Goal: Task Accomplishment & Management: Complete application form

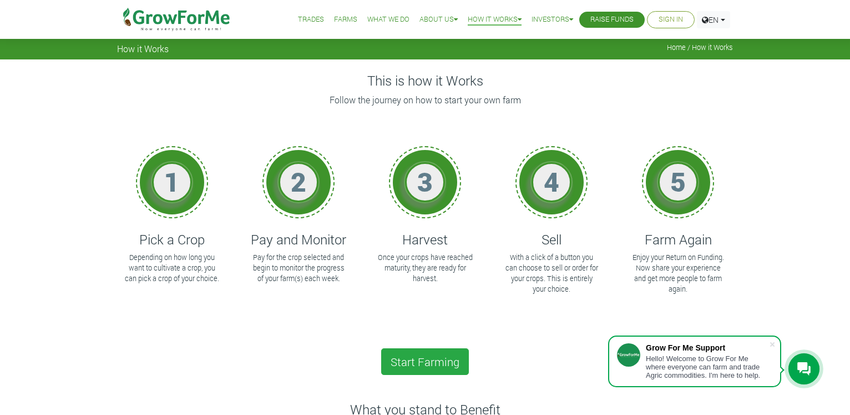
click at [674, 19] on link "Sign In" at bounding box center [671, 20] width 24 height 12
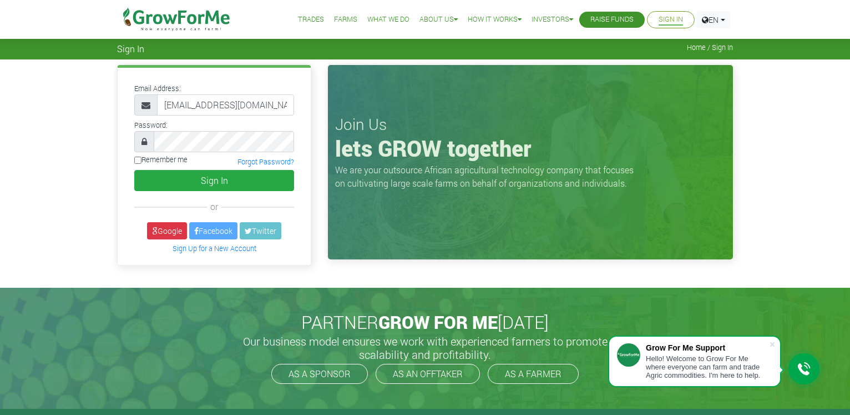
type input "[EMAIL_ADDRESS][DOMAIN_NAME]"
click at [134, 170] on button "Sign In" at bounding box center [214, 180] width 160 height 21
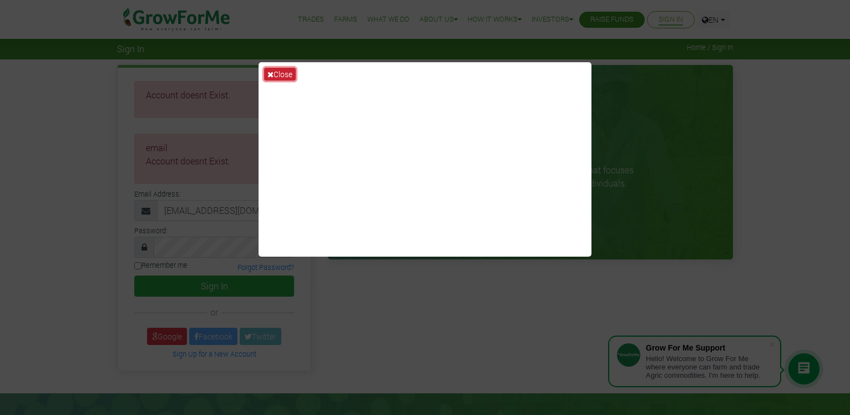
click at [278, 74] on button "Close" at bounding box center [280, 74] width 32 height 13
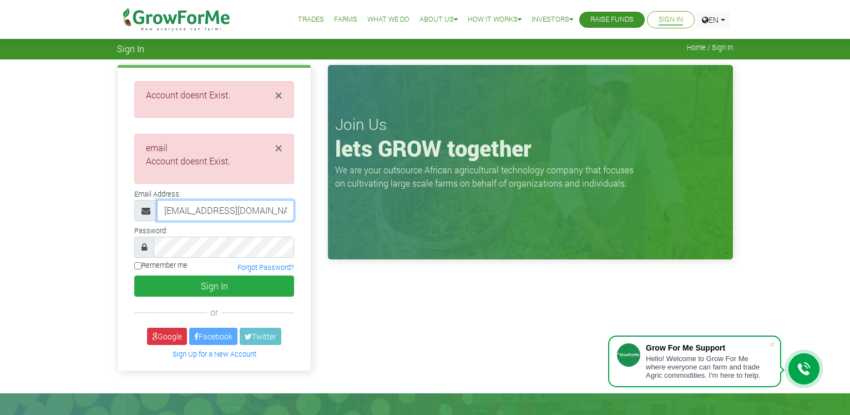
click at [188, 210] on input "[EMAIL_ADDRESS][DOMAIN_NAME]" at bounding box center [225, 210] width 137 height 21
type input "agbeli_williams@gmail.com"
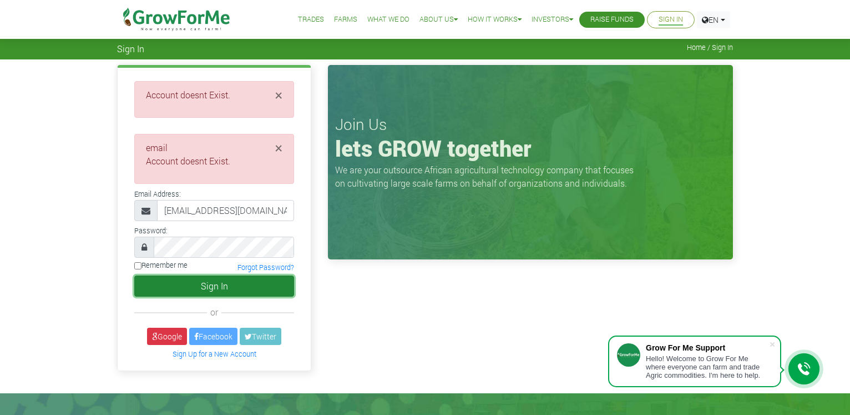
click at [204, 287] on button "Sign In" at bounding box center [214, 285] width 160 height 21
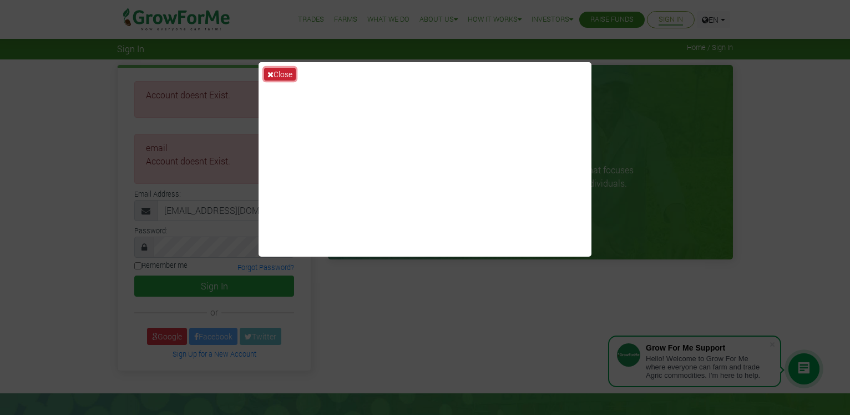
click at [283, 73] on button "Close" at bounding box center [280, 74] width 32 height 13
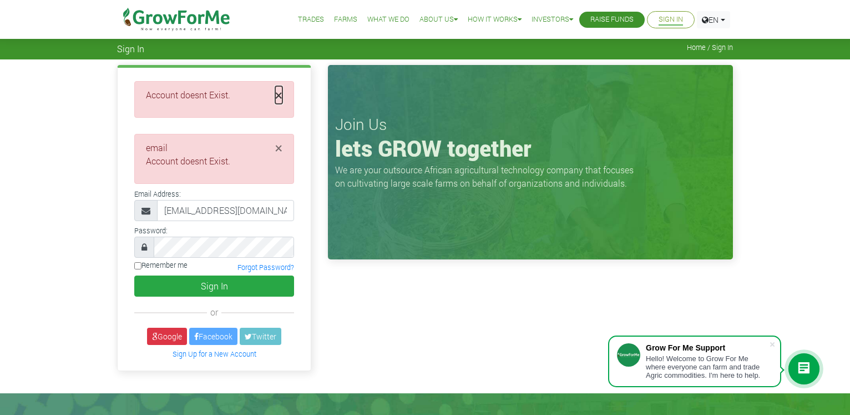
click at [277, 94] on span "×" at bounding box center [278, 95] width 7 height 18
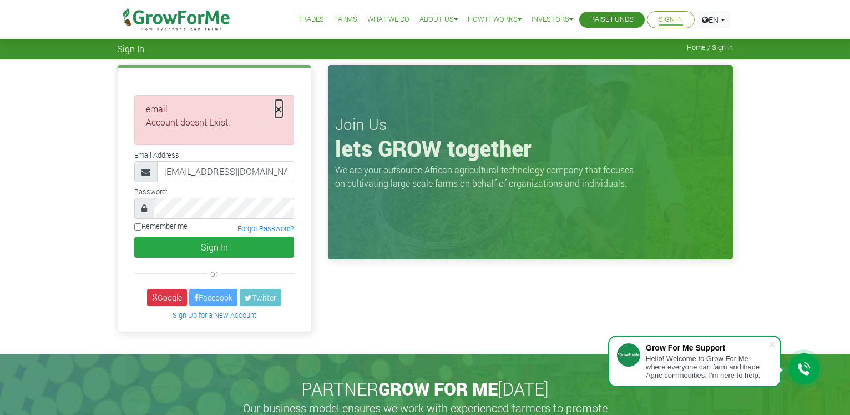
click at [280, 110] on span "×" at bounding box center [278, 109] width 7 height 18
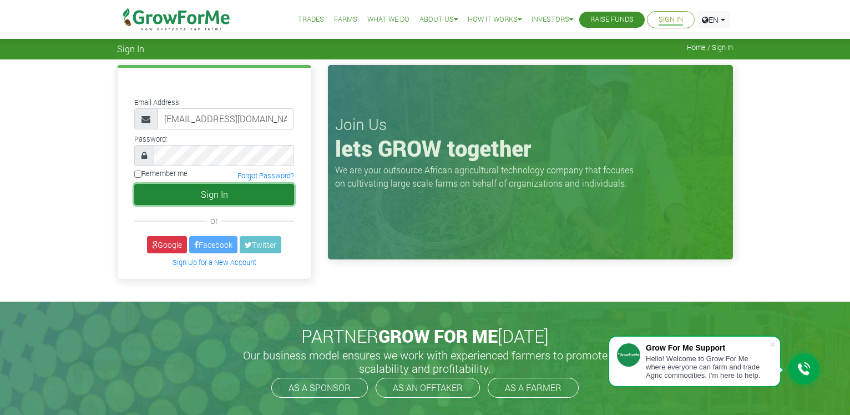
click at [215, 199] on button "Sign In" at bounding box center [214, 194] width 160 height 21
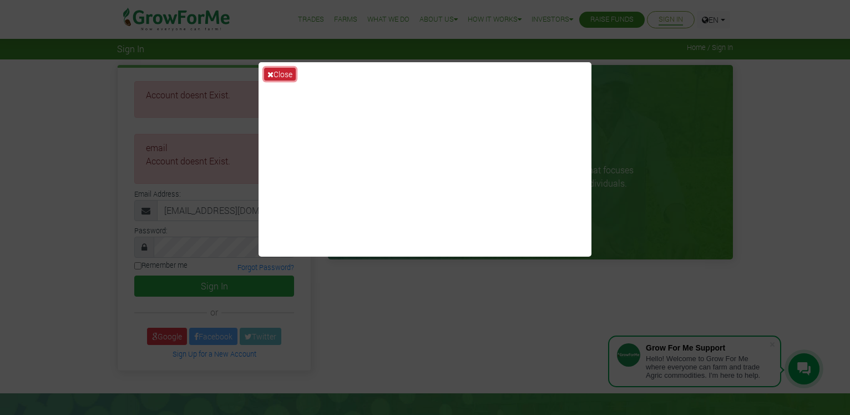
click at [280, 73] on button "Close" at bounding box center [280, 74] width 32 height 13
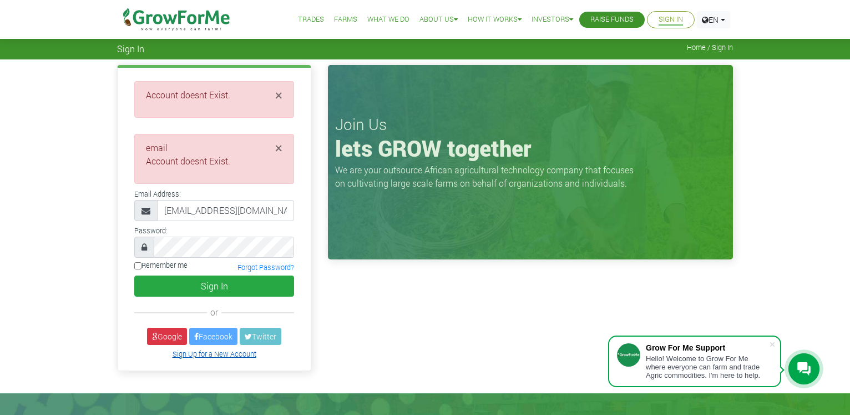
click at [208, 356] on link "Sign Up for a New Account" at bounding box center [215, 353] width 84 height 9
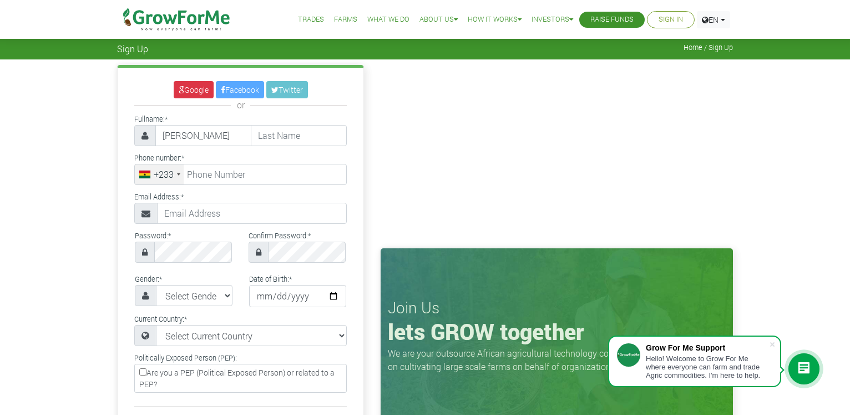
type input "WILLIAMS"
type input "AGBELI"
type input "24 443 5575"
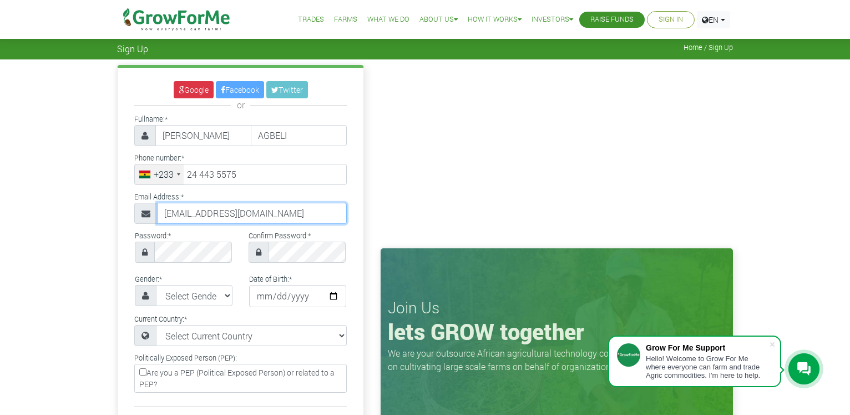
type input "AGBELI_WILLIAMS@GMAIL.COM"
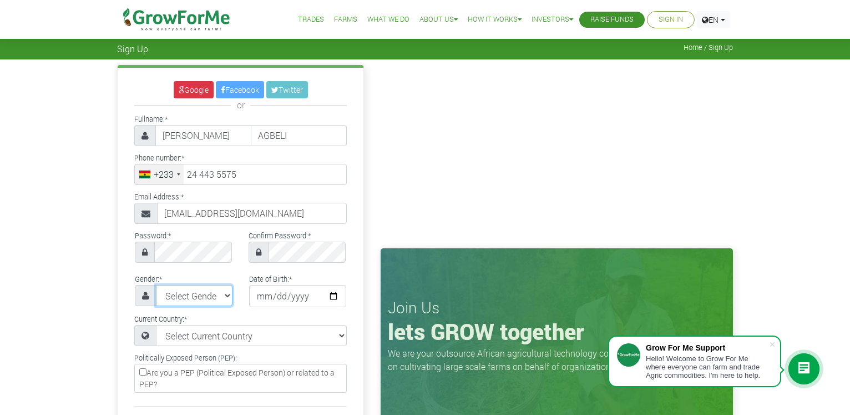
select select "Male"
type input "1941-04-11"
type input "1984-04-11"
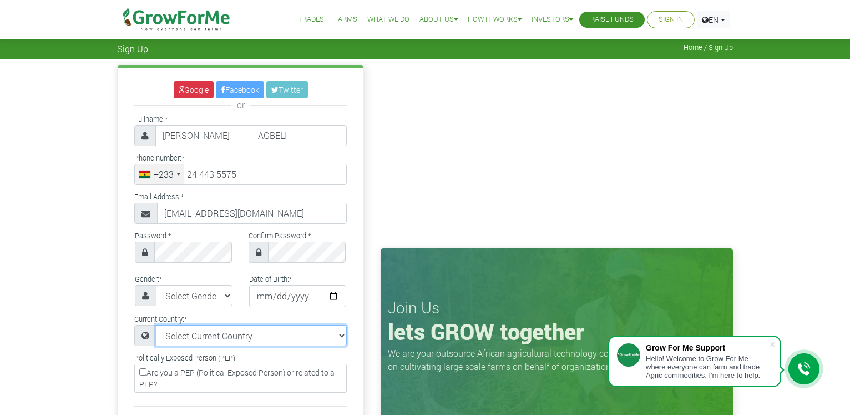
select select "Ghana"
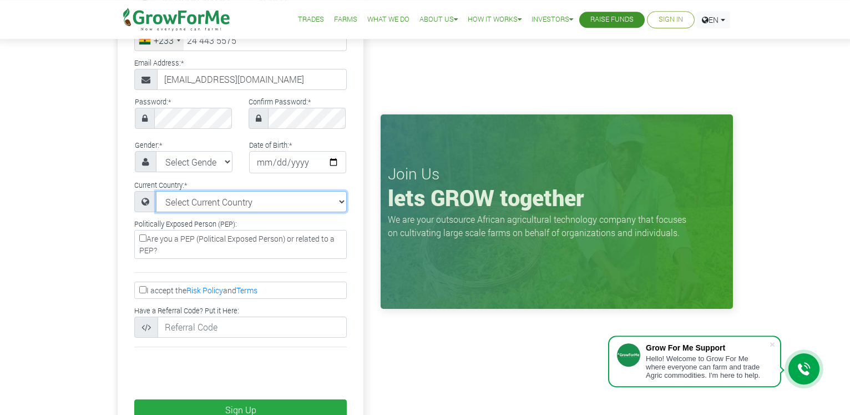
scroll to position [186, 0]
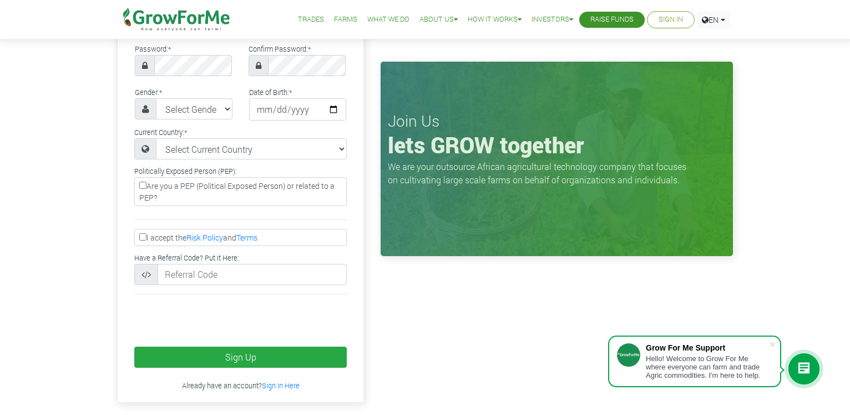
click at [141, 238] on input "I accept the Risk Policy and Terms" at bounding box center [142, 236] width 7 height 7
checkbox input "true"
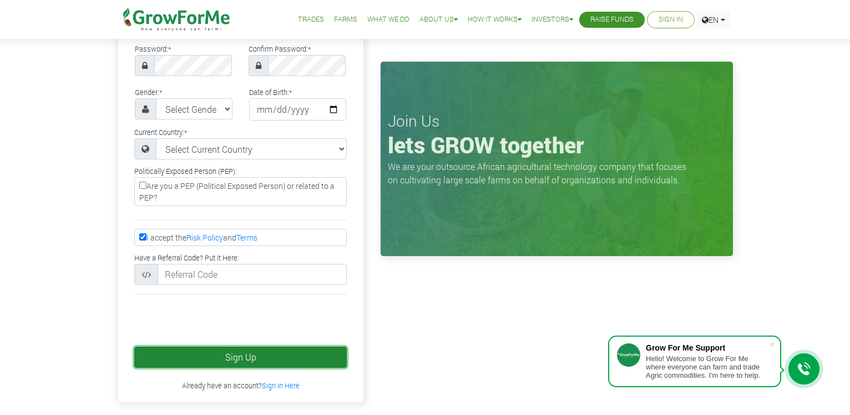
click at [244, 352] on button "Sign Up" at bounding box center [240, 356] width 213 height 21
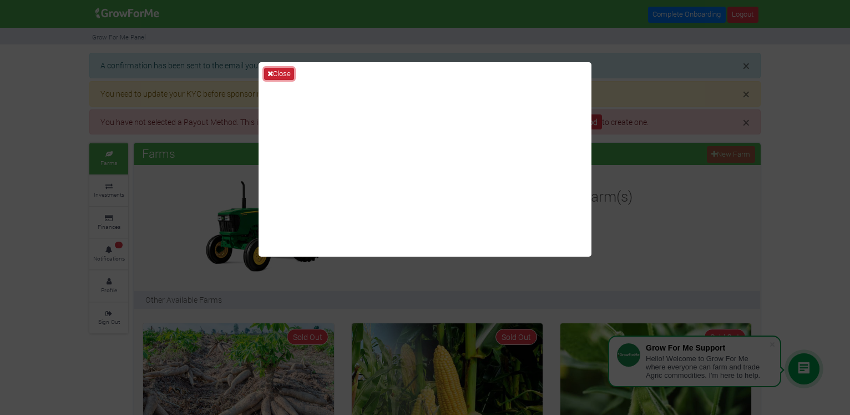
click at [277, 75] on button "Close" at bounding box center [279, 74] width 30 height 12
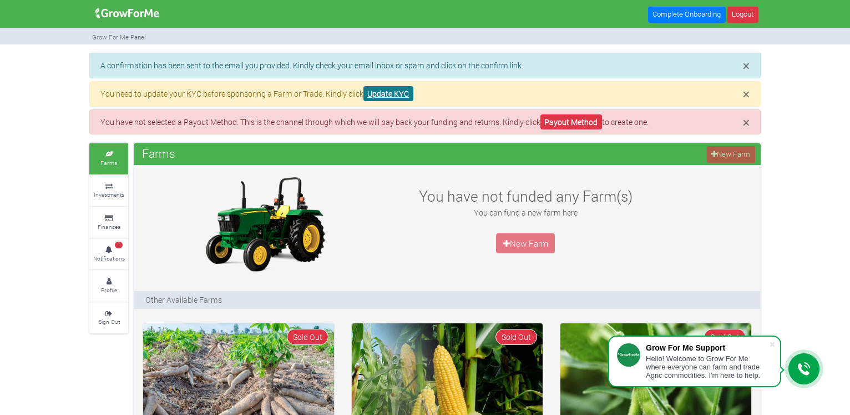
click at [383, 97] on link "Update KYC" at bounding box center [389, 93] width 50 height 15
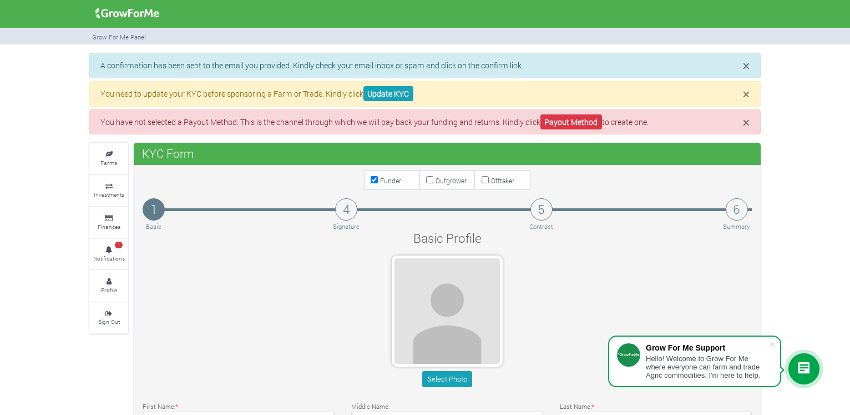
type input "24 443 5575"
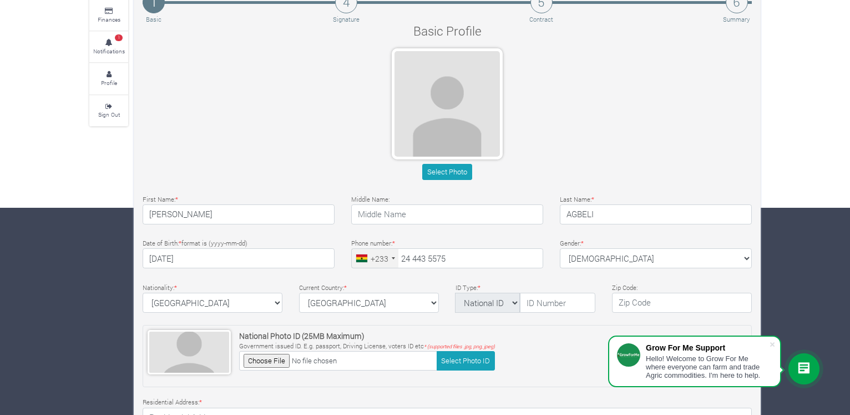
scroll to position [206, 0]
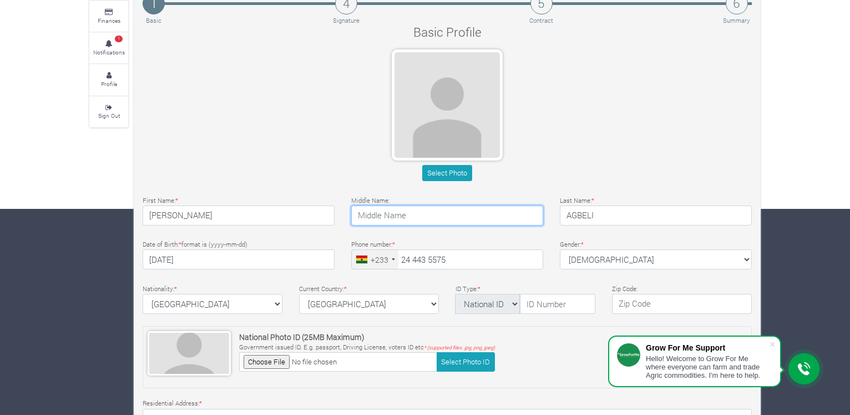
click at [382, 211] on input "text" at bounding box center [447, 215] width 192 height 20
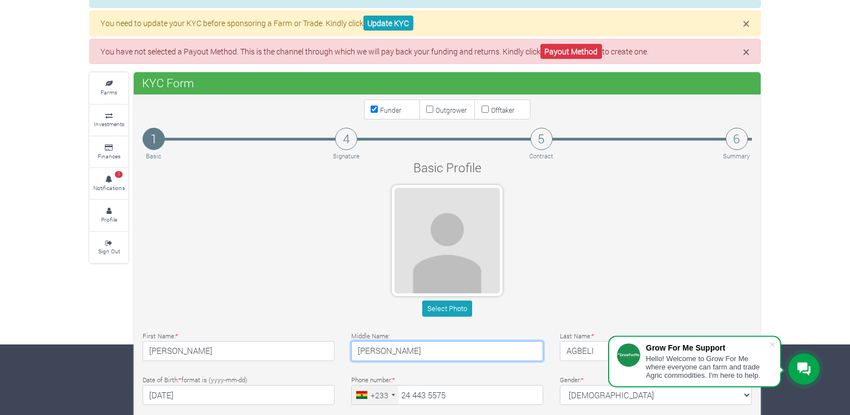
scroll to position [69, 0]
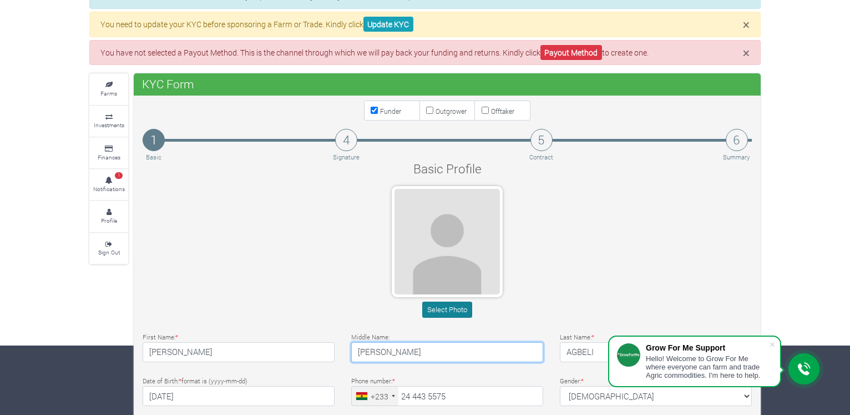
type input "KWAKU"
click at [444, 315] on button "Select Photo" at bounding box center [446, 309] width 49 height 16
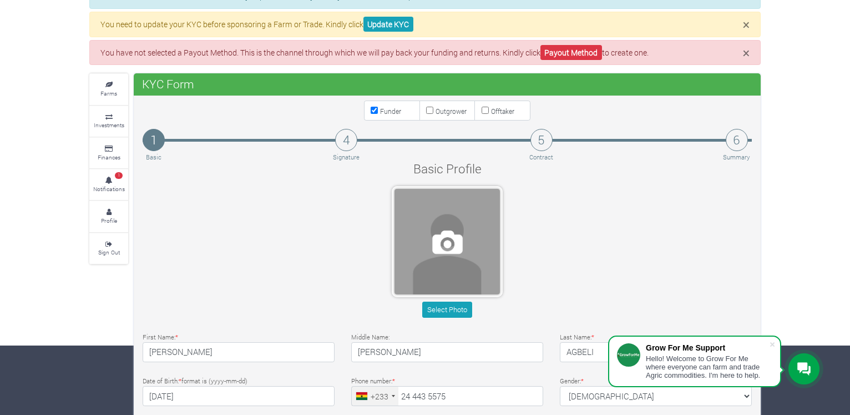
click at [451, 243] on span at bounding box center [447, 241] width 105 height 105
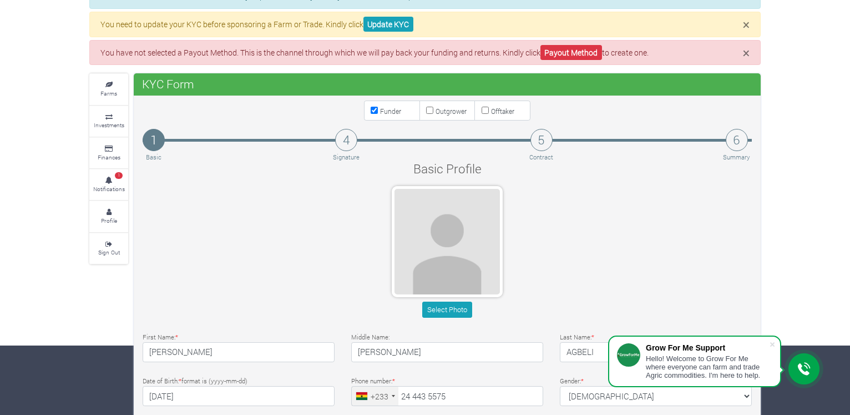
click at [300, 210] on div "Select Photo" at bounding box center [447, 253] width 626 height 135
click at [571, 51] on link "Payout Method" at bounding box center [572, 52] width 62 height 15
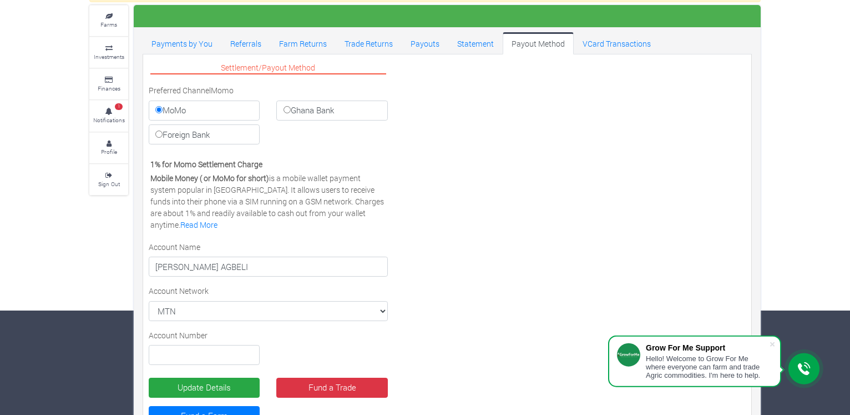
scroll to position [115, 0]
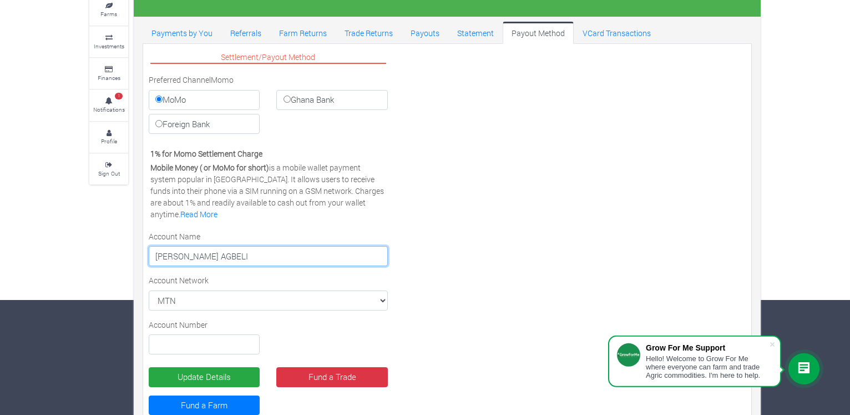
click at [196, 256] on input "[PERSON_NAME] AGBELI" at bounding box center [268, 256] width 239 height 20
type input "[PERSON_NAME] AGBELI"
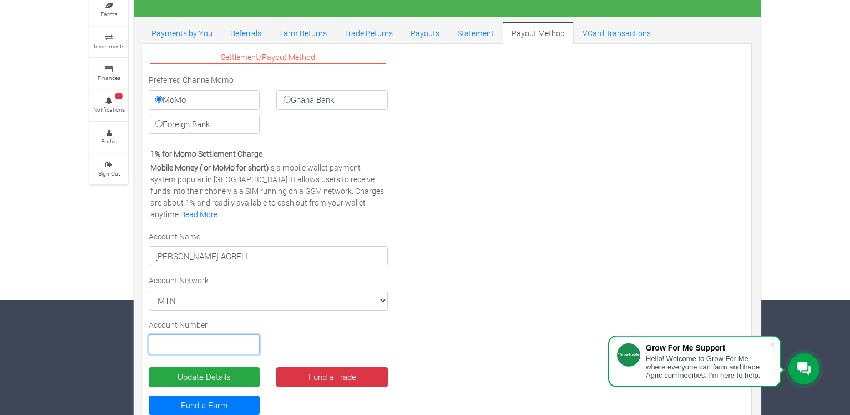
click at [182, 345] on input "text" at bounding box center [204, 344] width 111 height 20
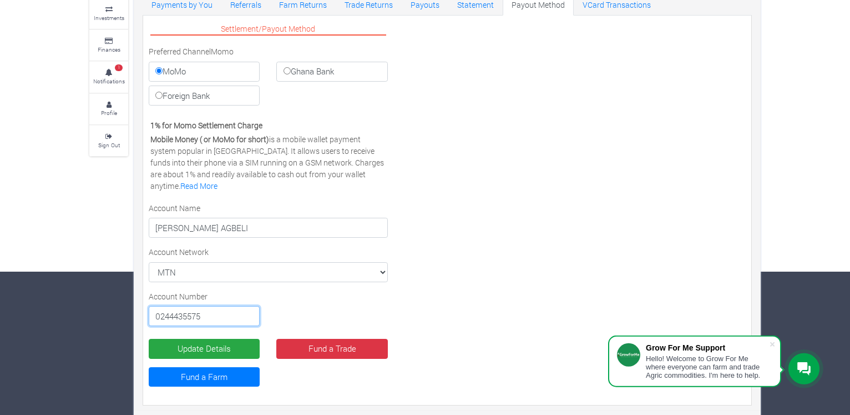
scroll to position [147, 0]
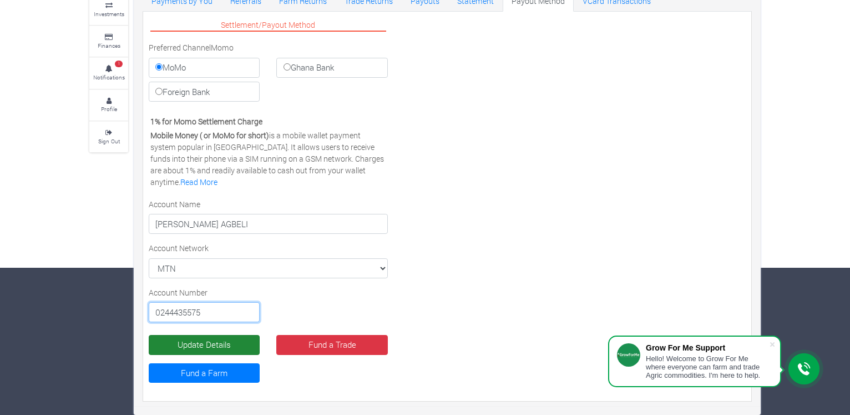
type input "0244435575"
click at [206, 347] on button "Update Details" at bounding box center [204, 345] width 111 height 20
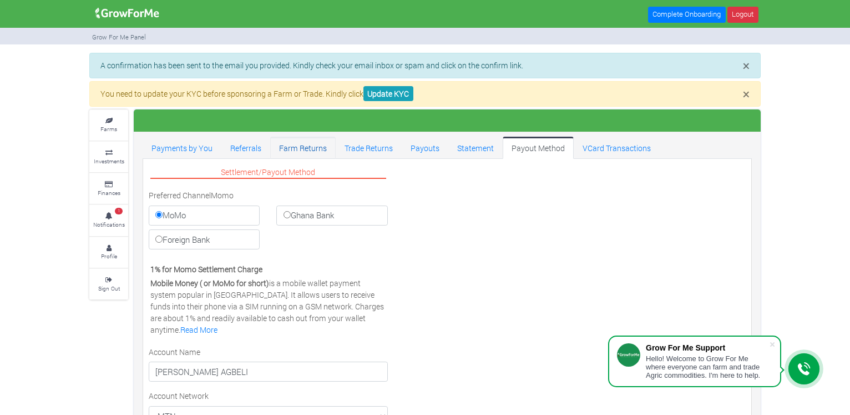
click at [301, 148] on link "Farm Returns" at bounding box center [302, 148] width 65 height 22
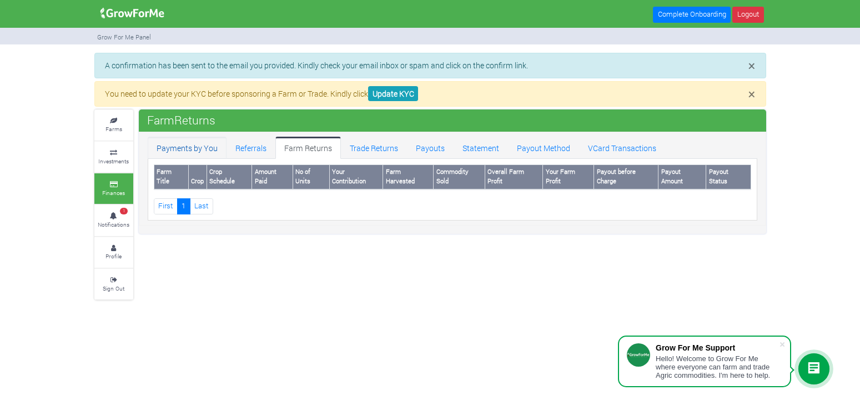
click at [188, 150] on link "Payments by You" at bounding box center [187, 148] width 79 height 22
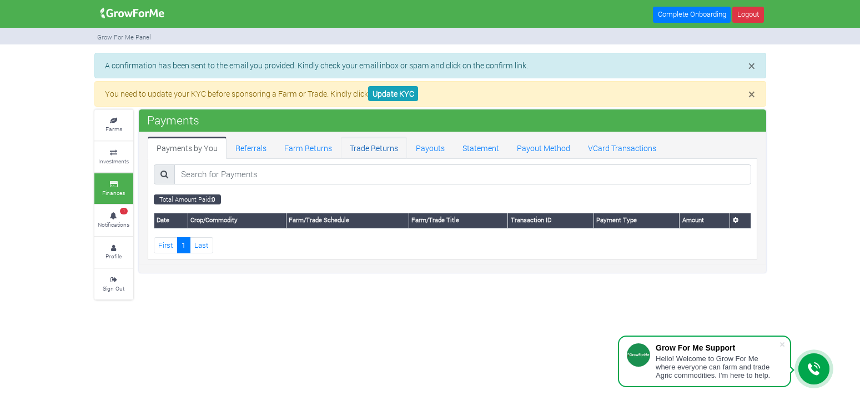
click at [372, 150] on link "Trade Returns" at bounding box center [374, 148] width 66 height 22
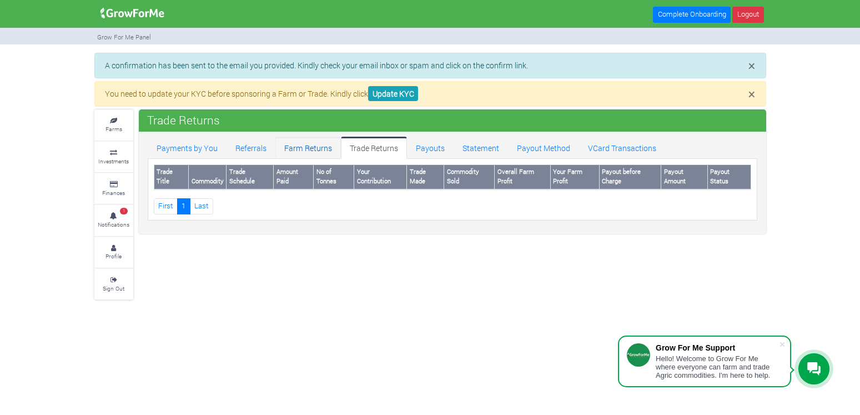
click at [305, 149] on link "Farm Returns" at bounding box center [307, 148] width 65 height 22
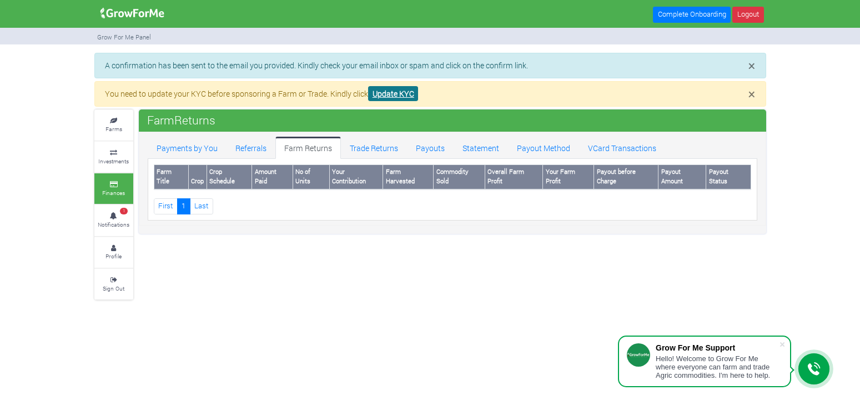
click at [397, 93] on link "Update KYC" at bounding box center [393, 93] width 50 height 15
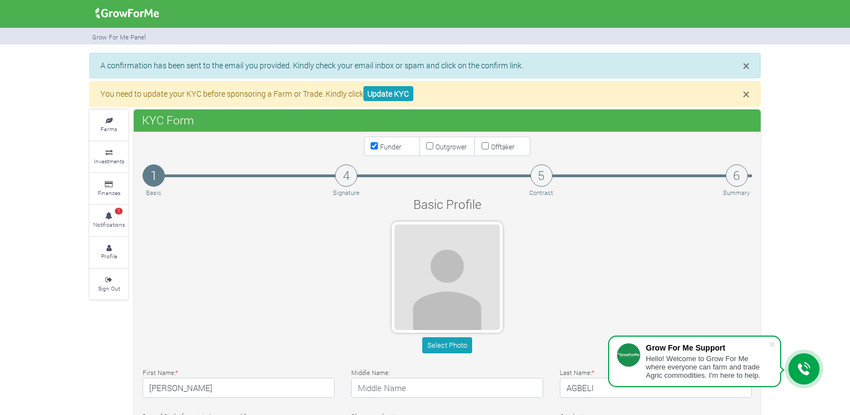
type input "24 443 5575"
click at [451, 346] on button "Select Photo" at bounding box center [446, 345] width 49 height 16
click at [571, 256] on div "Select Photo" at bounding box center [447, 288] width 626 height 135
click at [441, 348] on button "Select Photo" at bounding box center [446, 345] width 49 height 16
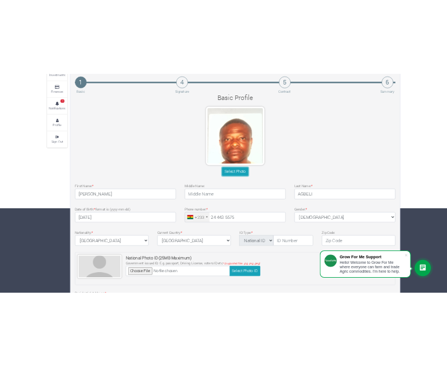
scroll to position [171, 0]
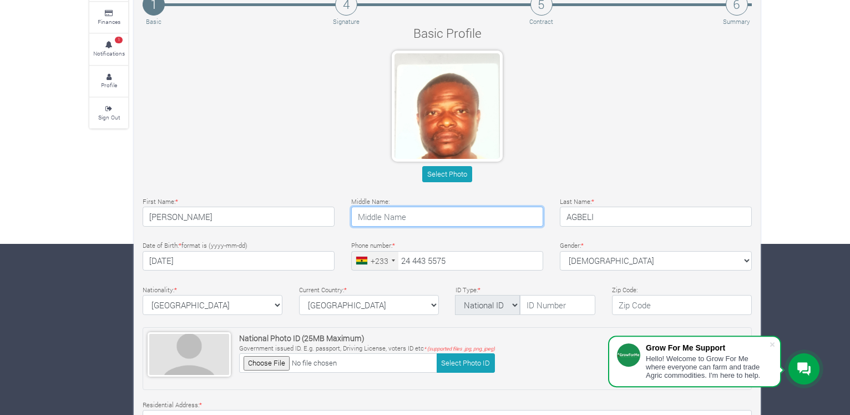
click at [382, 214] on input "text" at bounding box center [447, 216] width 192 height 20
type input "KWAKU"
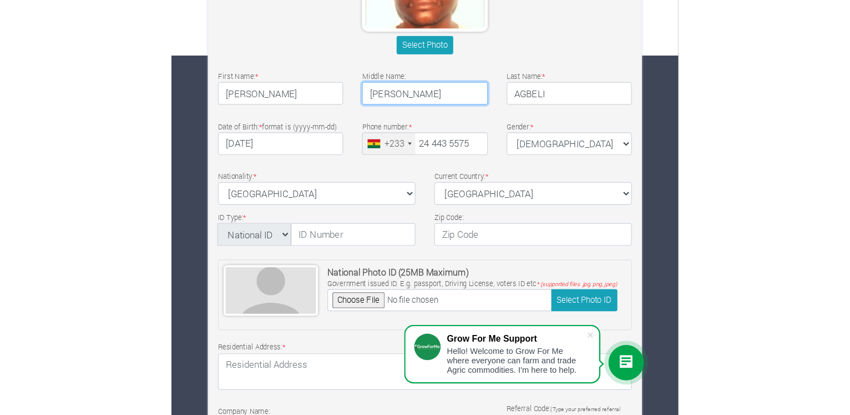
scroll to position [318, 0]
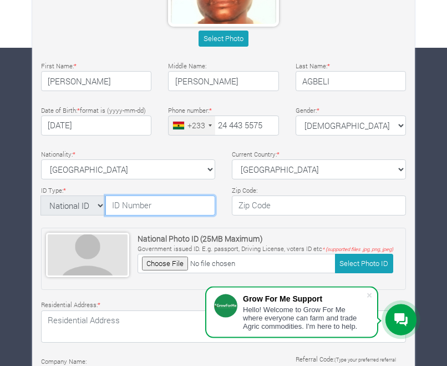
click at [119, 210] on input "text" at bounding box center [160, 205] width 110 height 20
type input "GHA-725720084-9"
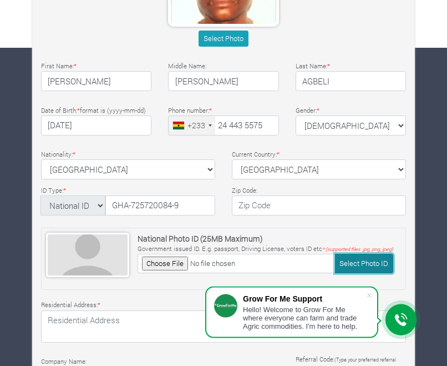
click at [369, 263] on button "Select Photo ID" at bounding box center [364, 263] width 58 height 19
type input "C:\fakepath\IMG_20240227_120349_886.jpg"
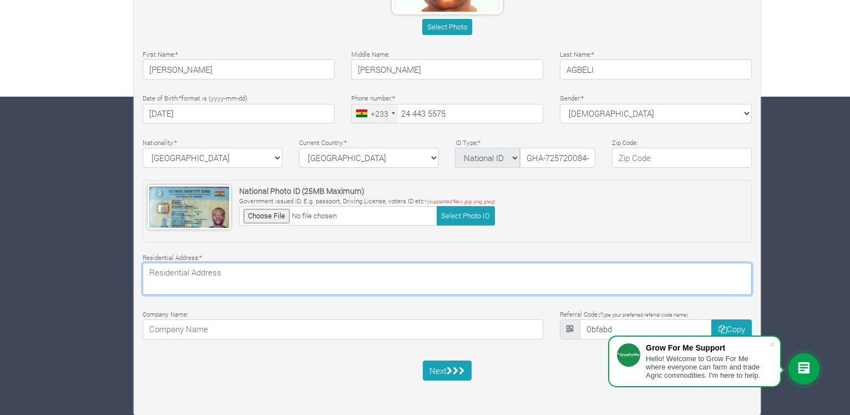
click at [198, 279] on textarea at bounding box center [447, 279] width 609 height 32
type textarea "B116/26 AKWETEMAN"
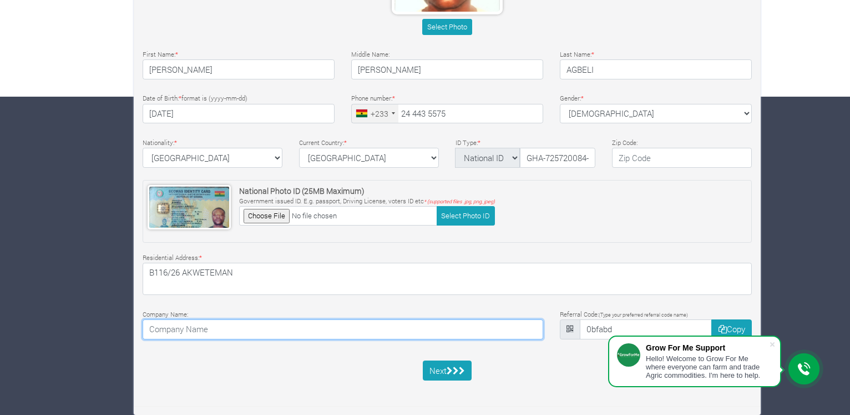
click at [165, 330] on input at bounding box center [343, 329] width 401 height 20
type input "WILLIAMS & CO"
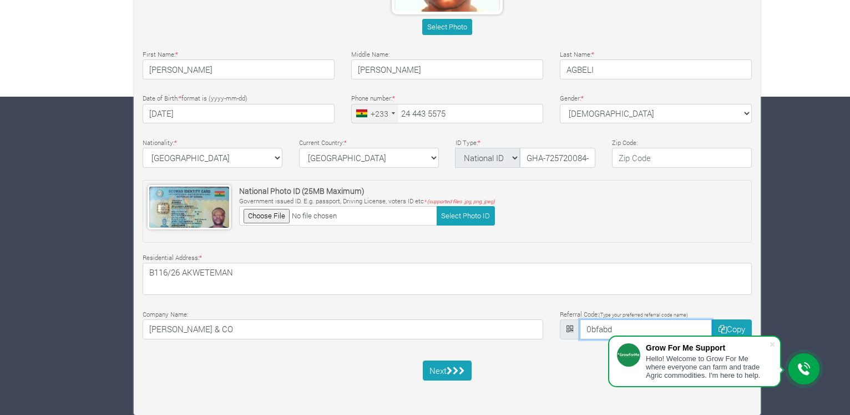
click at [626, 329] on input "0bfabd" at bounding box center [646, 329] width 133 height 20
type input "0"
type input "R"
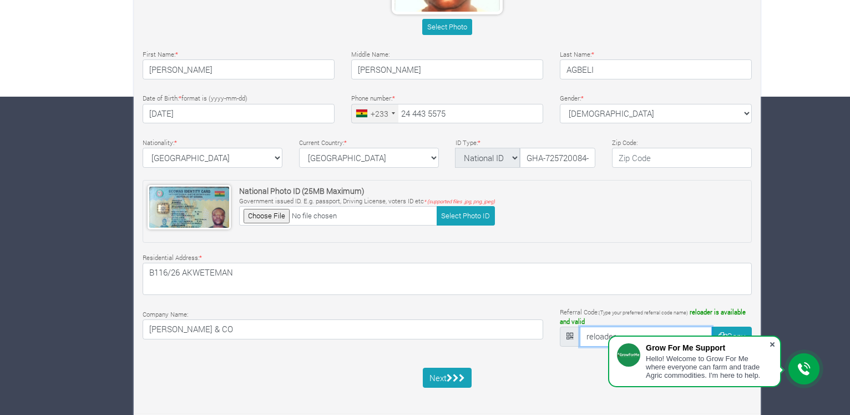
type input "reloader"
click at [774, 342] on span at bounding box center [772, 344] width 11 height 11
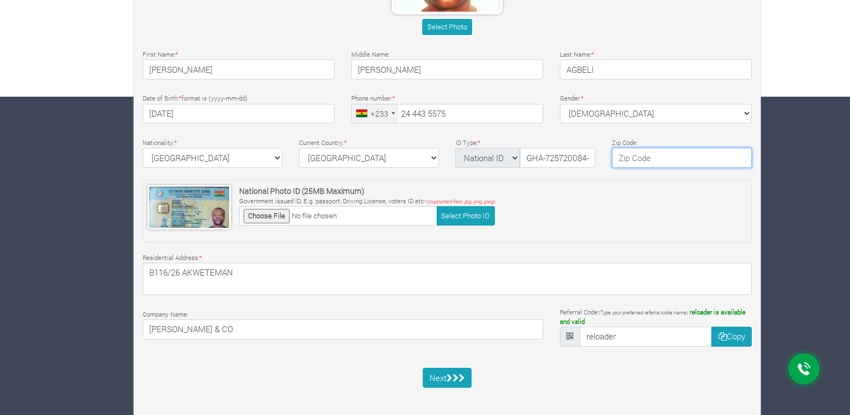
click at [627, 154] on input "text" at bounding box center [682, 158] width 140 height 20
type input "233"
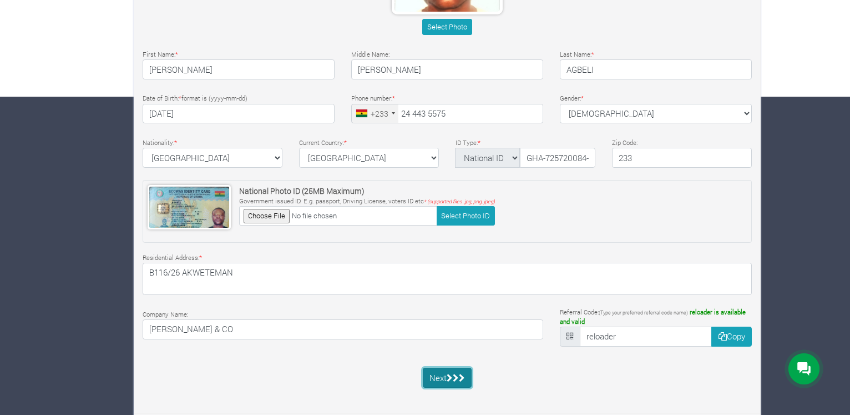
click at [455, 377] on icon "submit" at bounding box center [456, 378] width 6 height 8
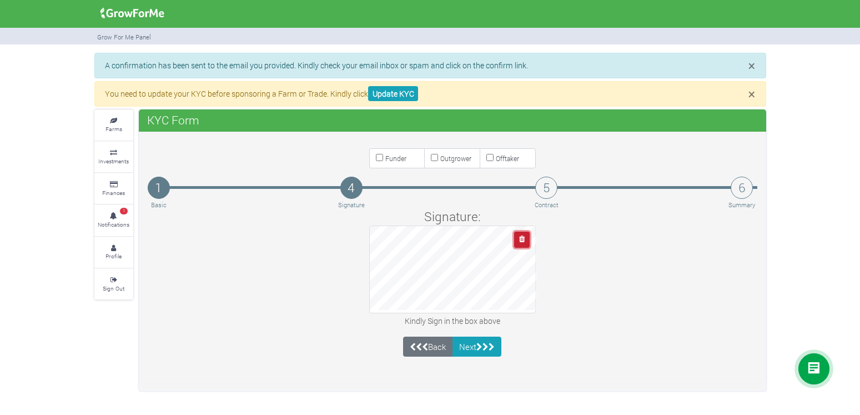
click at [520, 241] on icon "button" at bounding box center [522, 238] width 6 height 7
click at [522, 241] on icon "button" at bounding box center [522, 238] width 6 height 7
click at [520, 236] on icon "button" at bounding box center [522, 238] width 6 height 7
click at [475, 344] on button "Next" at bounding box center [476, 346] width 49 height 20
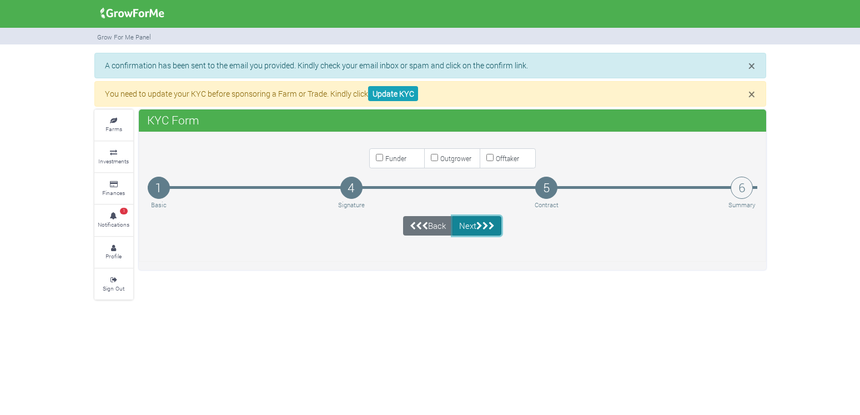
click at [481, 226] on icon "submit" at bounding box center [479, 225] width 6 height 8
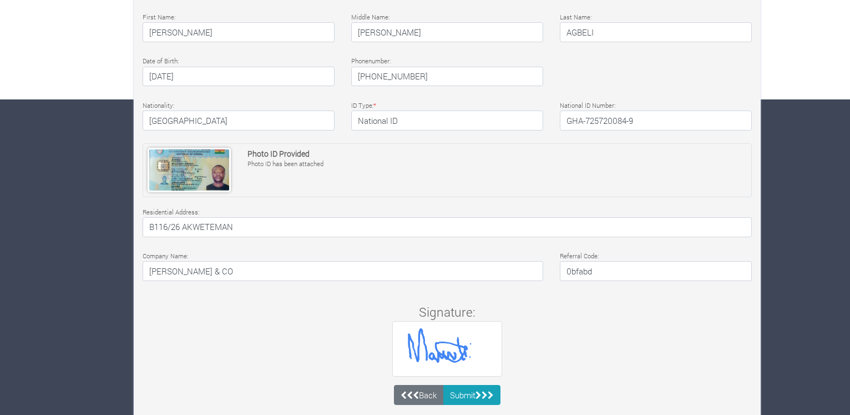
scroll to position [340, 0]
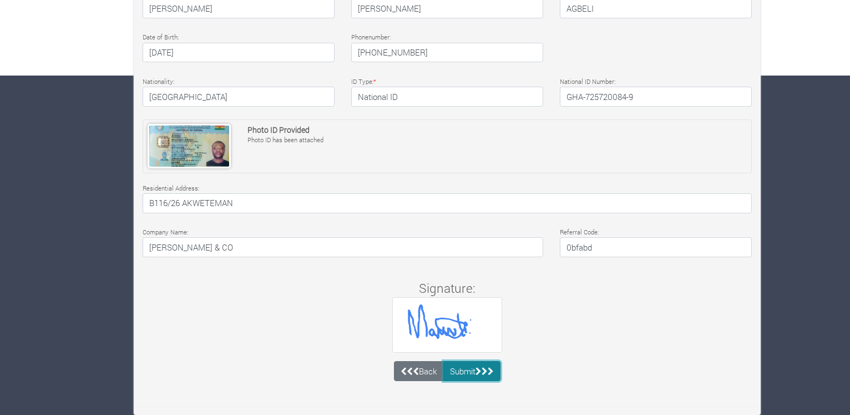
click at [473, 372] on button "Submit" at bounding box center [472, 371] width 58 height 20
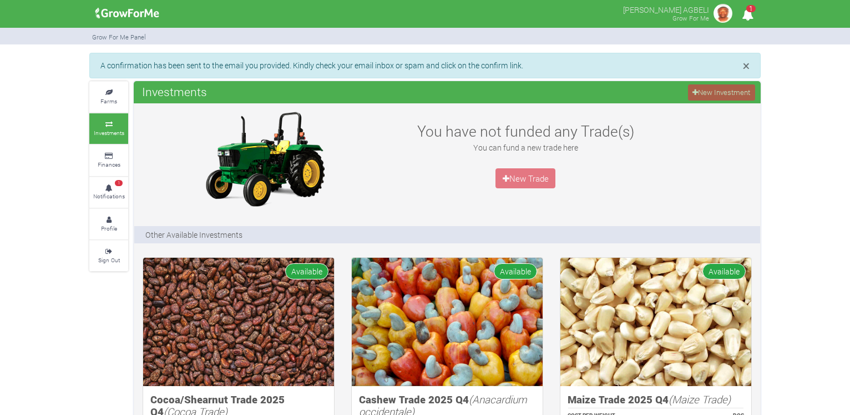
click at [746, 13] on icon "1" at bounding box center [748, 14] width 22 height 25
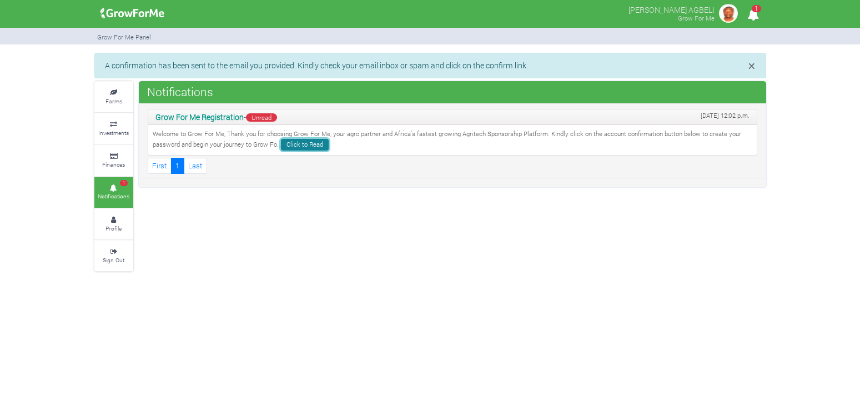
click at [315, 148] on link "Click to Read" at bounding box center [305, 145] width 48 height 12
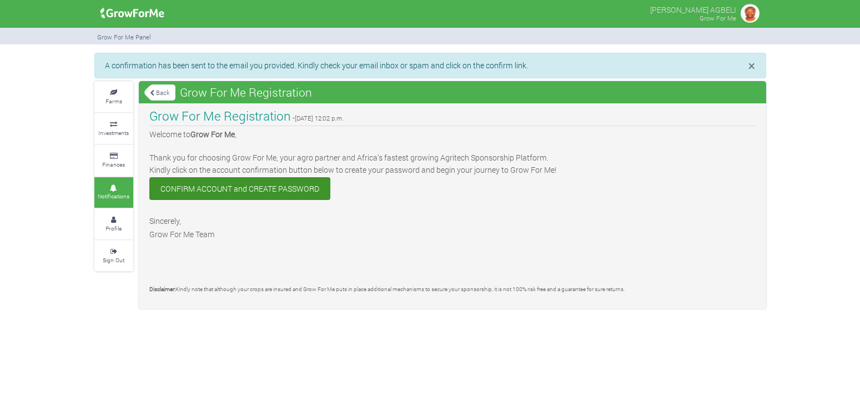
click at [230, 190] on link "CONFIRM ACCOUNT and CREATE PASSWORD" at bounding box center [239, 188] width 181 height 23
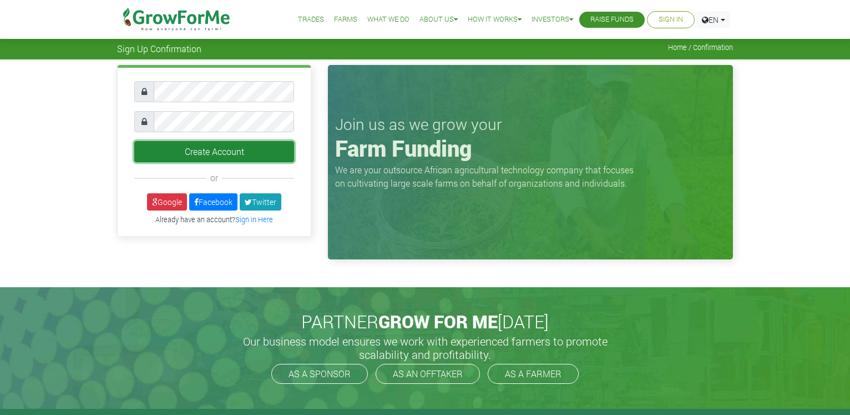
click at [213, 153] on button "Create Account" at bounding box center [214, 151] width 160 height 21
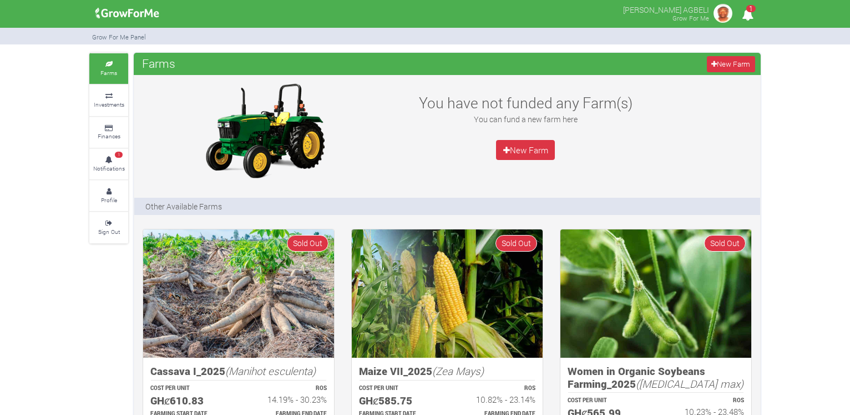
click at [748, 11] on span "1" at bounding box center [751, 8] width 9 height 7
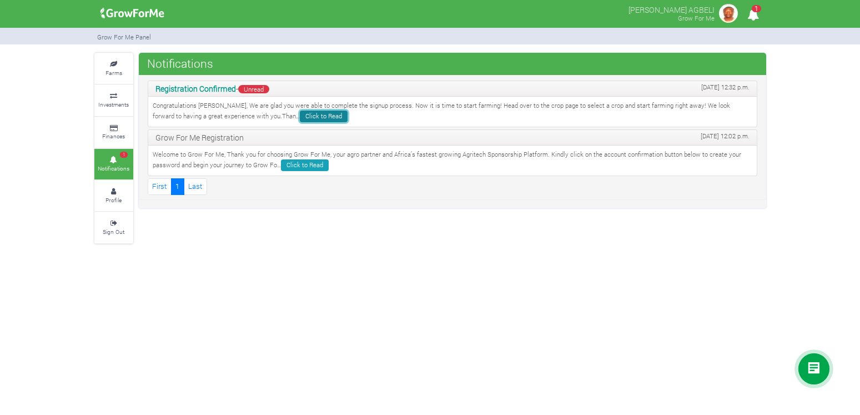
click at [300, 117] on link "Click to Read" at bounding box center [324, 116] width 48 height 12
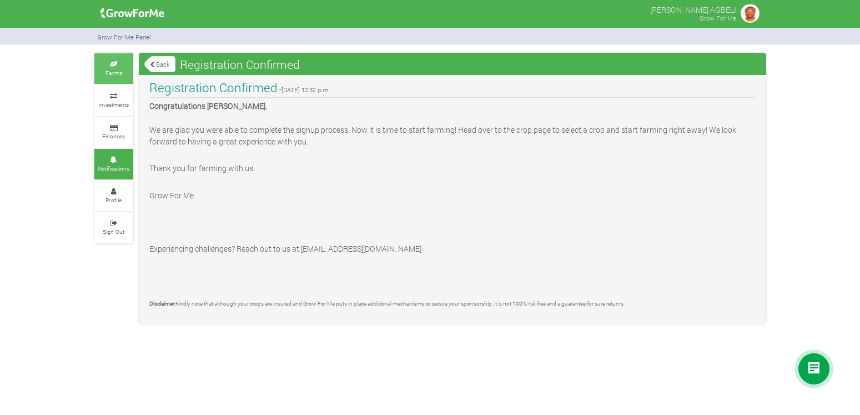
click at [108, 55] on link "Farms" at bounding box center [113, 68] width 39 height 31
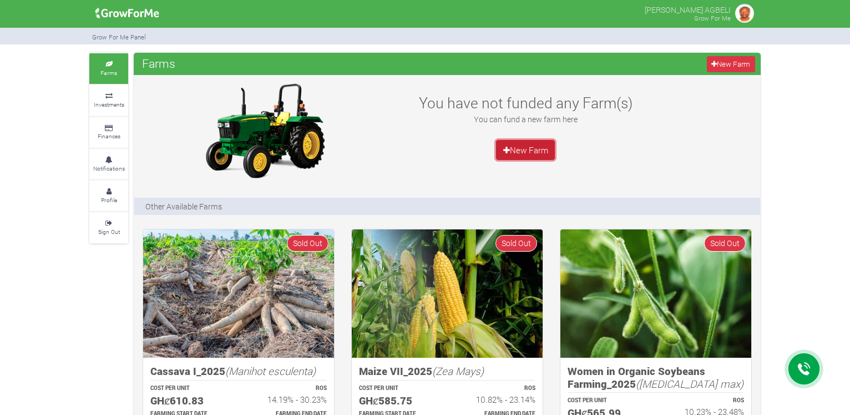
click at [509, 150] on link "New Farm" at bounding box center [525, 150] width 59 height 20
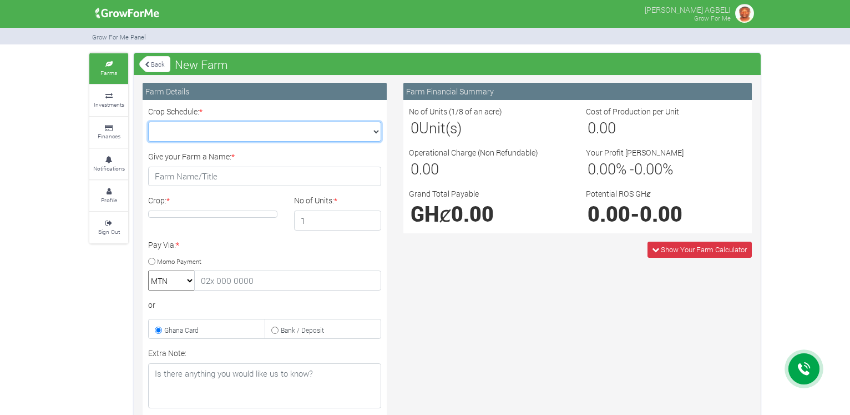
click at [148, 122] on select "Crop Schedule: *" at bounding box center [264, 132] width 233 height 20
click at [371, 133] on select "Crop Schedule: *" at bounding box center [264, 132] width 233 height 20
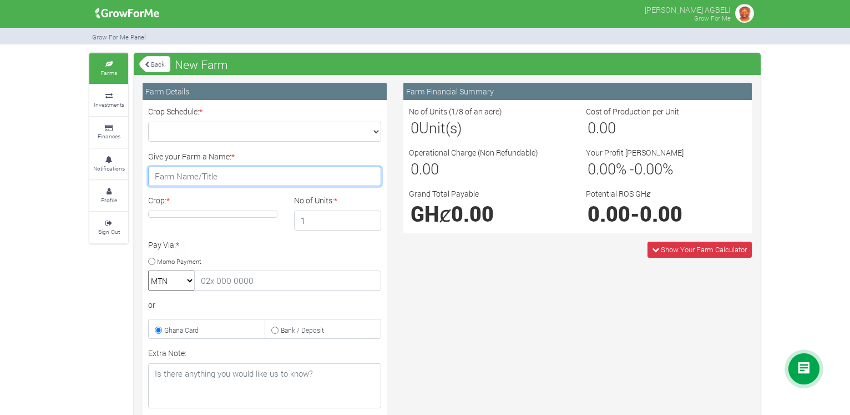
click at [258, 179] on input "Give your Farm a Name: *" at bounding box center [264, 177] width 233 height 20
click at [238, 213] on h4 at bounding box center [212, 213] width 129 height 7
click at [228, 214] on h4 at bounding box center [212, 213] width 129 height 7
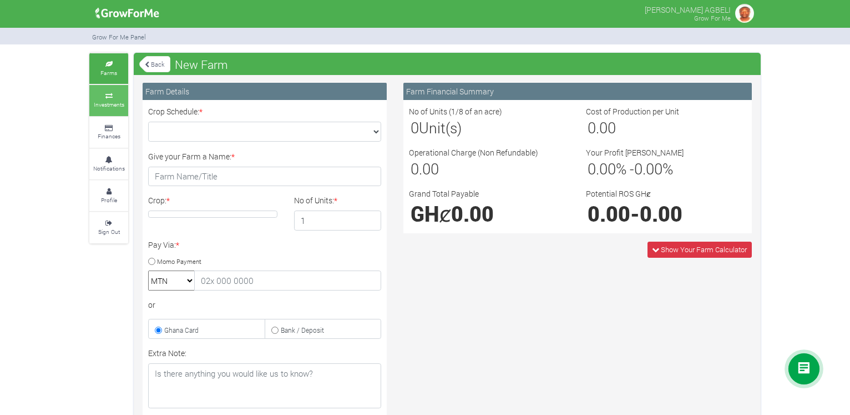
click at [102, 101] on small "Investments" at bounding box center [109, 104] width 31 height 8
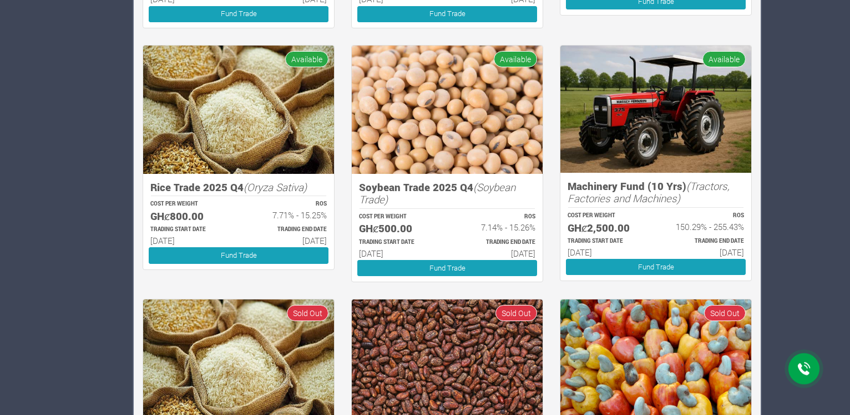
scroll to position [612, 0]
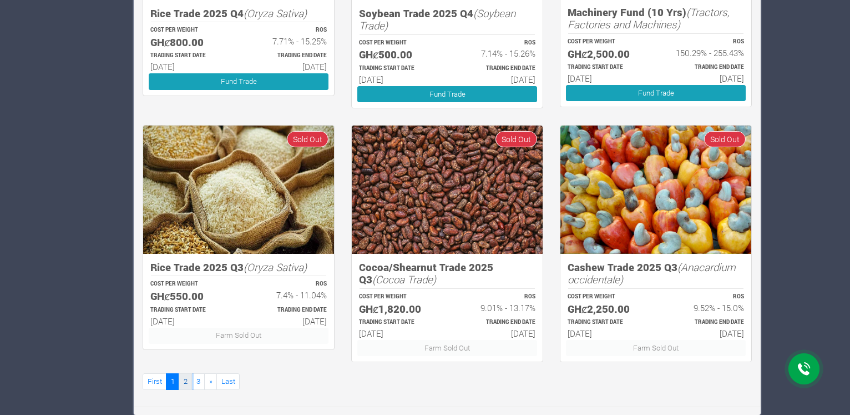
click at [186, 381] on link "2" at bounding box center [185, 381] width 13 height 16
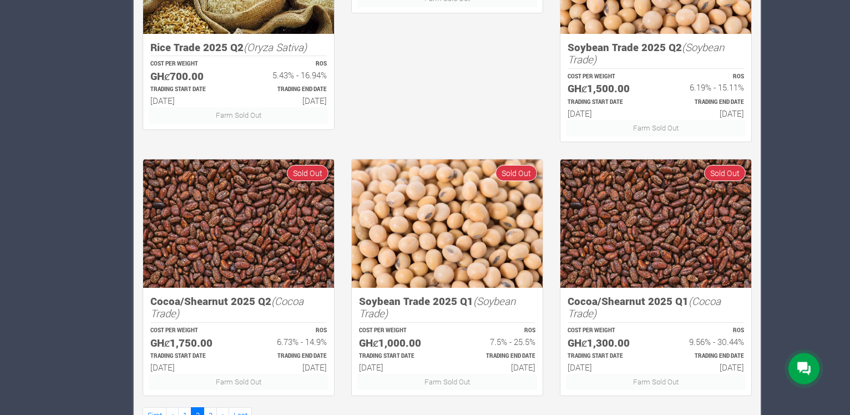
scroll to position [612, 0]
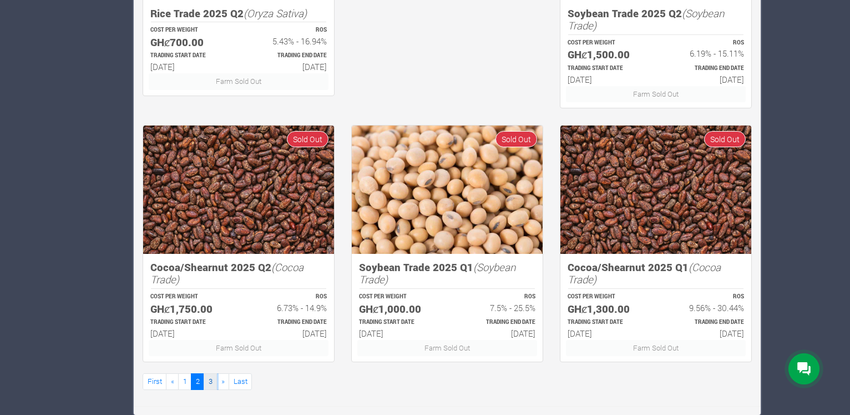
click at [208, 383] on link "3" at bounding box center [210, 381] width 13 height 16
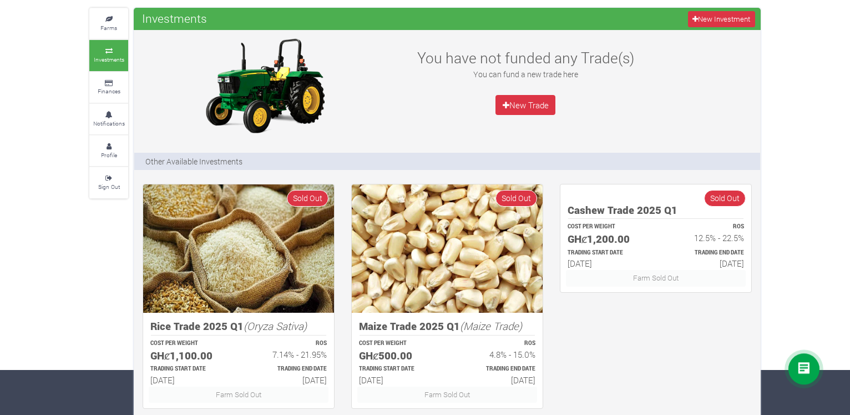
scroll to position [92, 0]
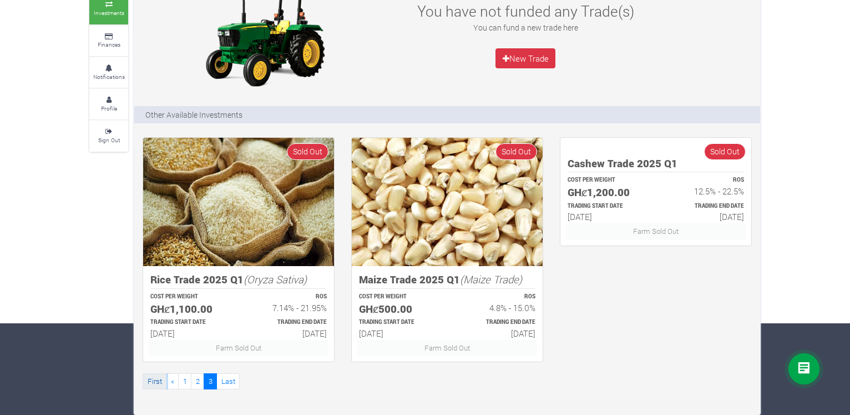
click at [156, 378] on link "First" at bounding box center [155, 381] width 24 height 16
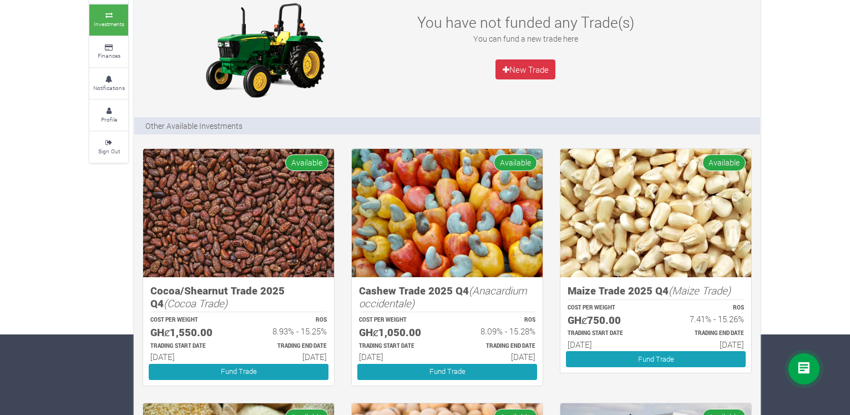
scroll to position [100, 0]
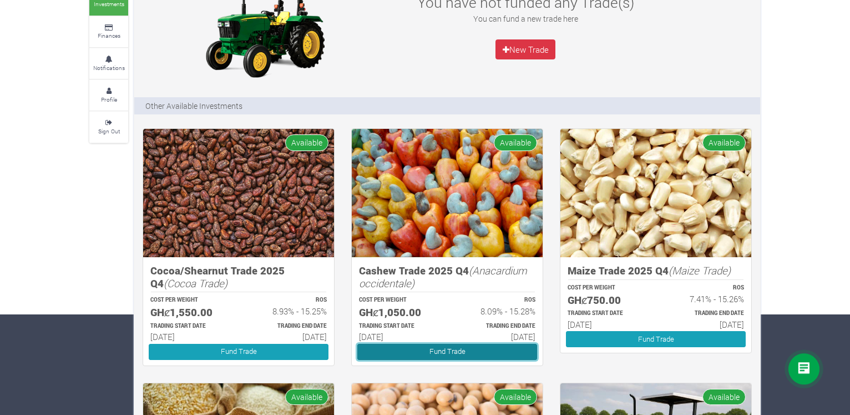
click at [426, 351] on link "Fund Trade" at bounding box center [447, 352] width 180 height 16
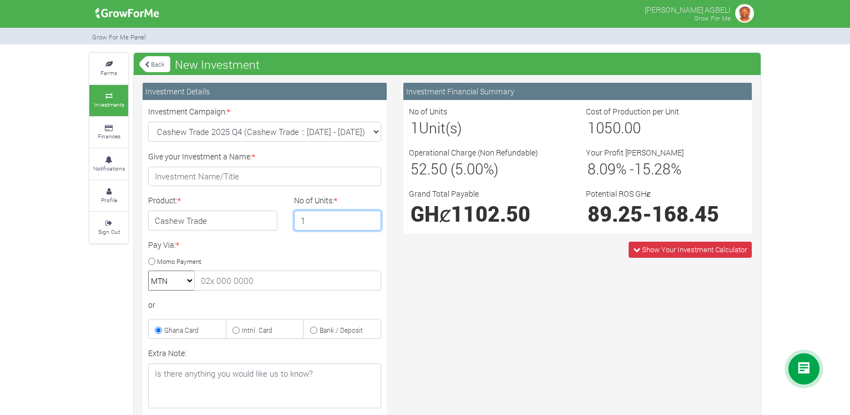
click at [309, 216] on input "1" at bounding box center [338, 220] width 88 height 20
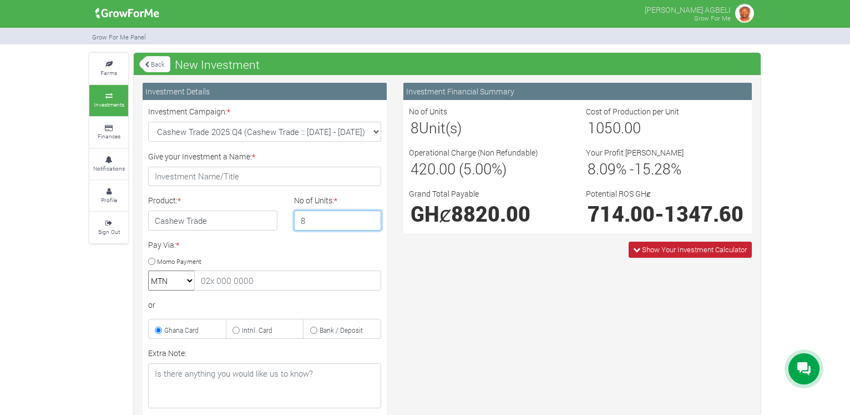
type input "8"
click at [656, 254] on span "Show Your Investment Calculator" at bounding box center [694, 249] width 105 height 10
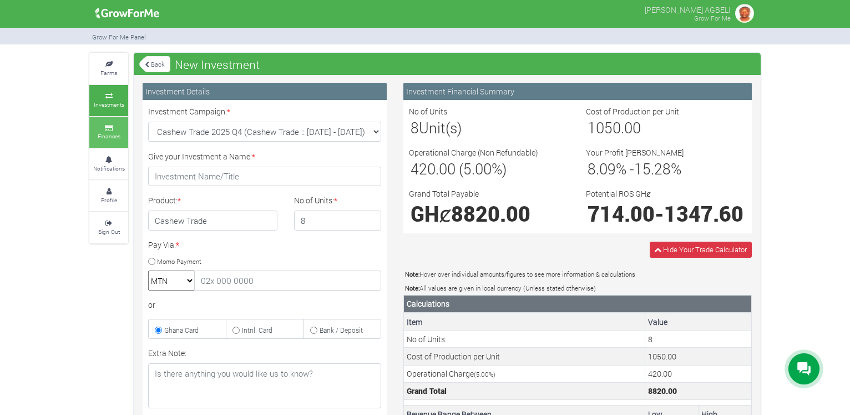
click at [114, 134] on small "Finances" at bounding box center [109, 136] width 23 height 8
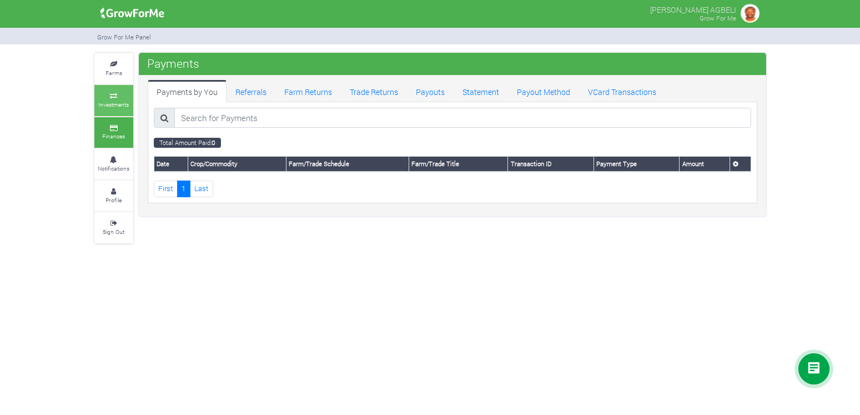
click at [123, 105] on small "Investments" at bounding box center [113, 104] width 31 height 8
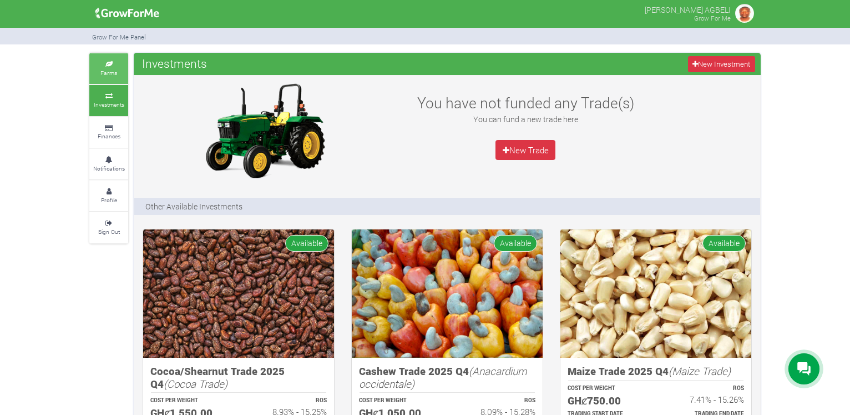
click at [100, 72] on link "Farms" at bounding box center [108, 68] width 39 height 31
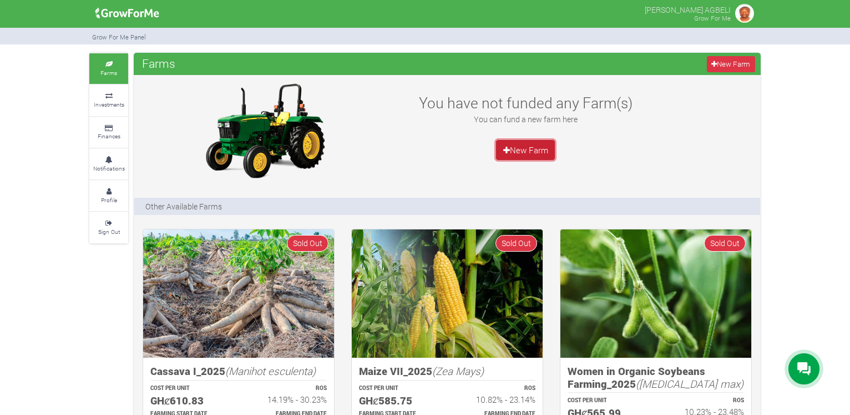
click at [513, 150] on link "New Farm" at bounding box center [525, 150] width 59 height 20
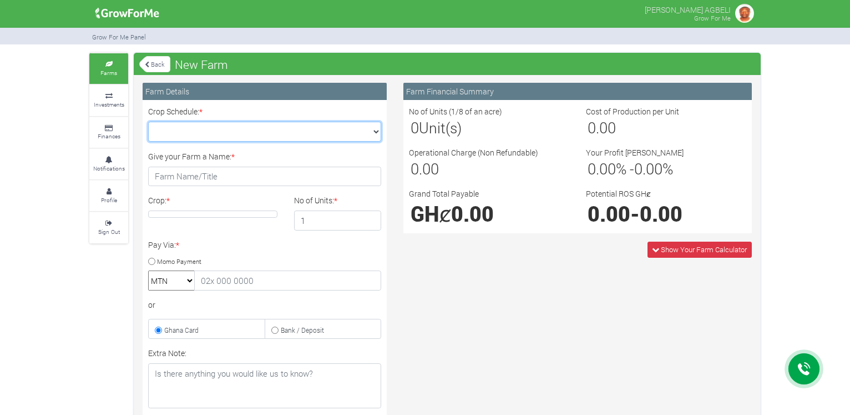
click at [265, 129] on select "Crop Schedule: *" at bounding box center [264, 132] width 233 height 20
click at [148, 122] on select "Crop Schedule: *" at bounding box center [264, 132] width 233 height 20
click option at bounding box center [0, 0] width 0 height 0
click at [148, 122] on select "Crop Schedule: *" at bounding box center [264, 132] width 233 height 20
click at [375, 130] on select "Crop Schedule: *" at bounding box center [264, 132] width 233 height 20
